Goal: Navigation & Orientation: Go to known website

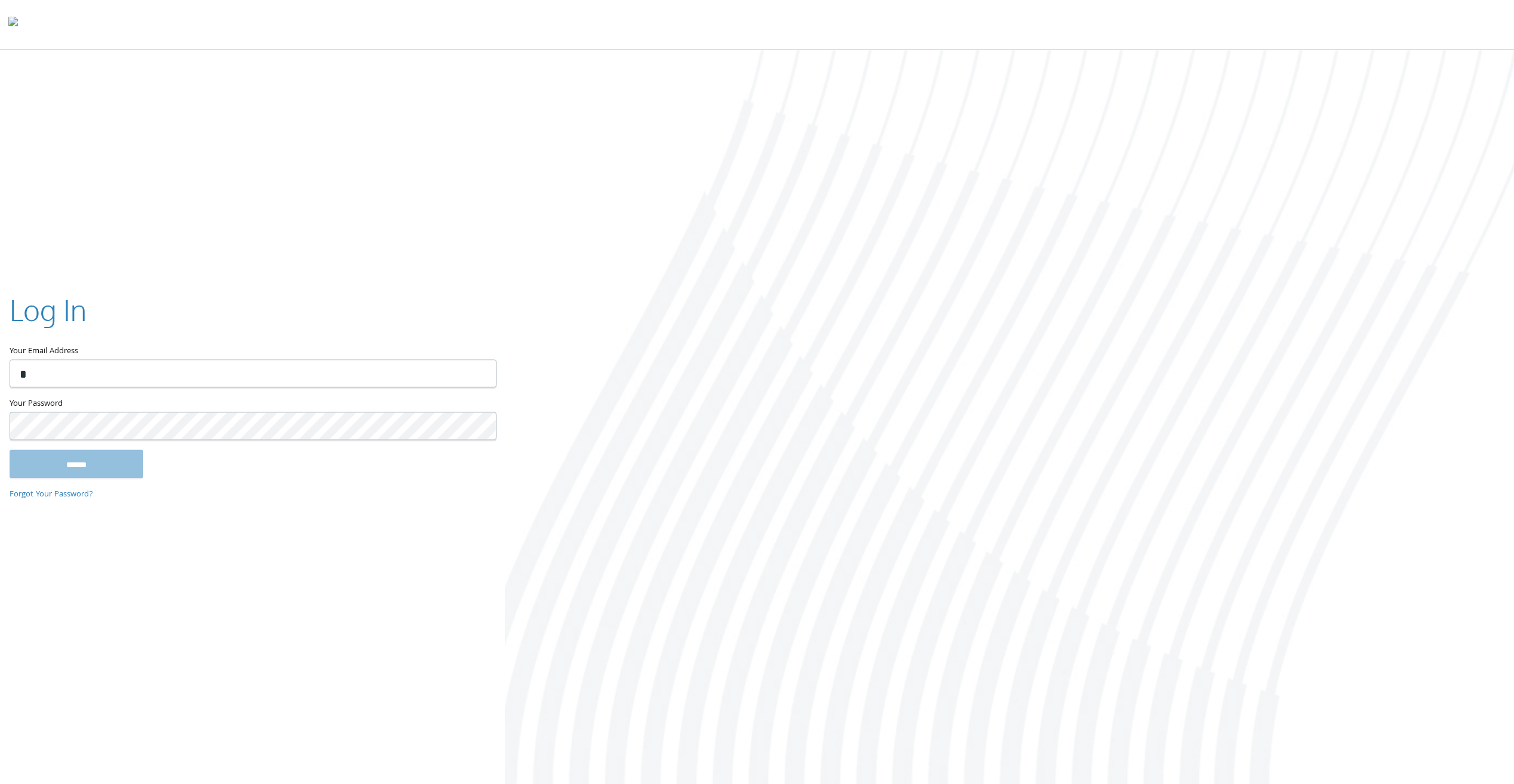
type input "**********"
click at [10, 450] on input "******" at bounding box center [77, 464] width 134 height 29
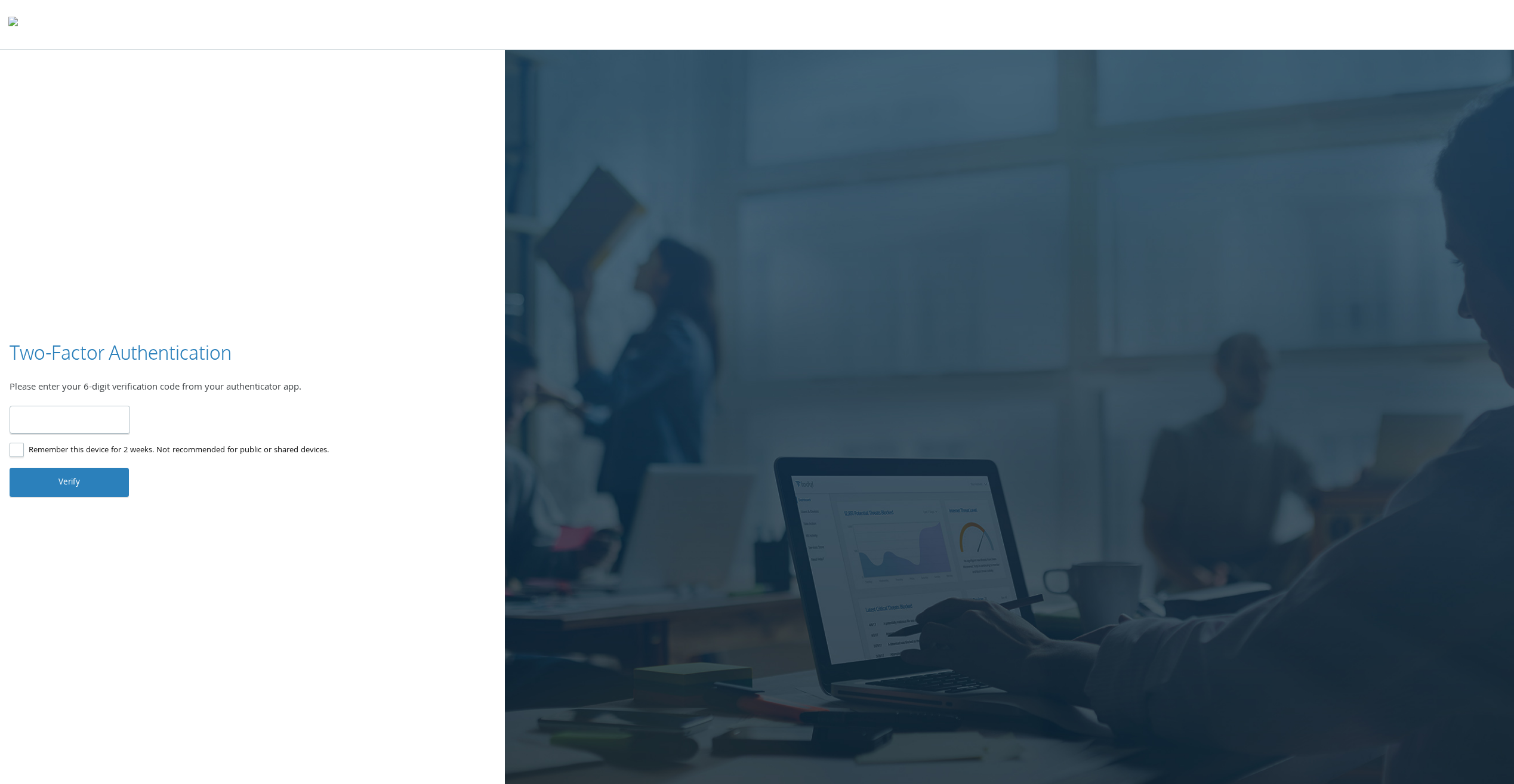
type input "******"
